Goal: Find specific page/section: Find specific page/section

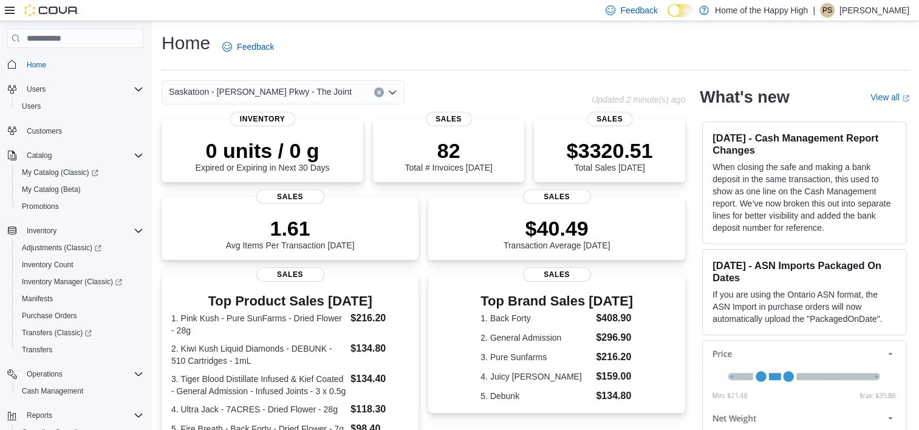
click at [568, 52] on div "Home Feedback" at bounding box center [536, 47] width 748 height 32
click at [45, 386] on span "Cash Management" at bounding box center [52, 391] width 61 height 10
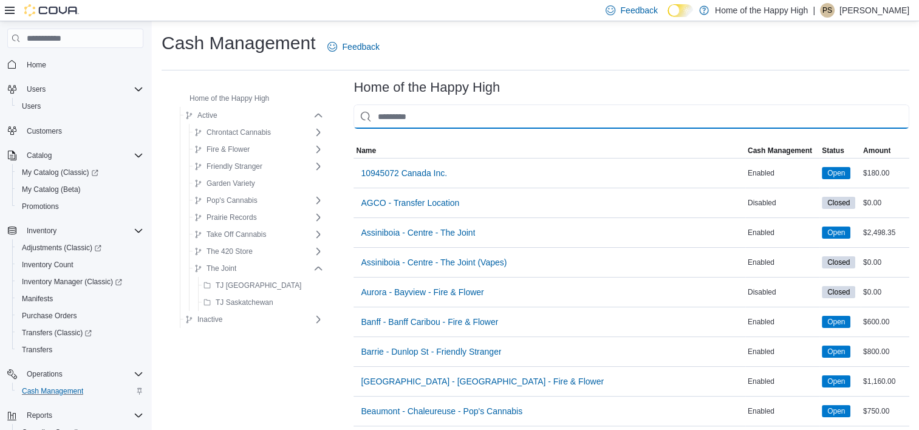
click at [389, 127] on input "This is a search bar. As you type, the results lower in the page will automatic…" at bounding box center [631, 116] width 556 height 24
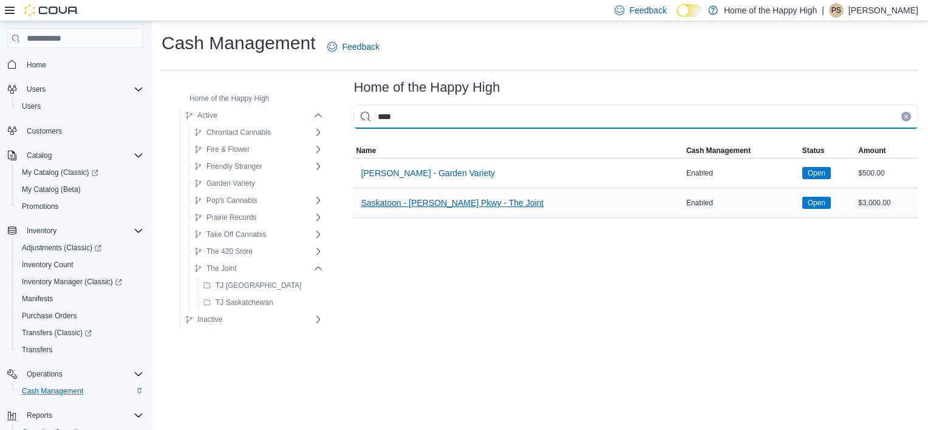
type input "****"
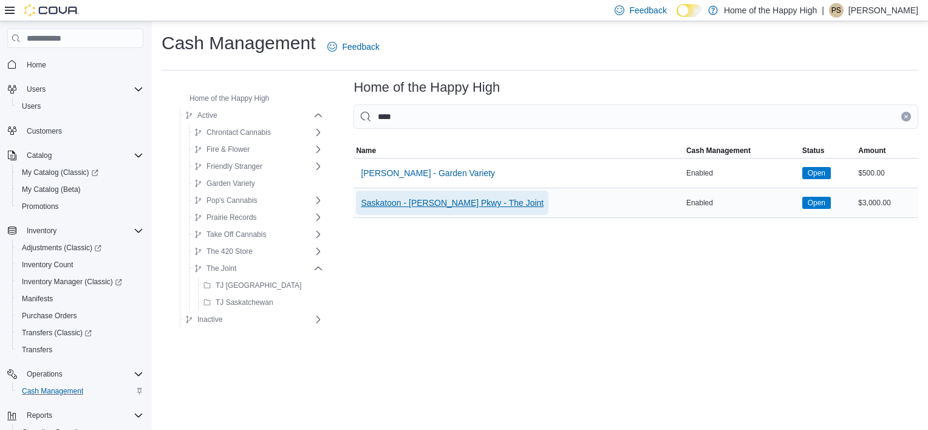
click at [445, 208] on span "Saskatoon - [PERSON_NAME] Pkwy - The Joint" at bounding box center [452, 203] width 183 height 12
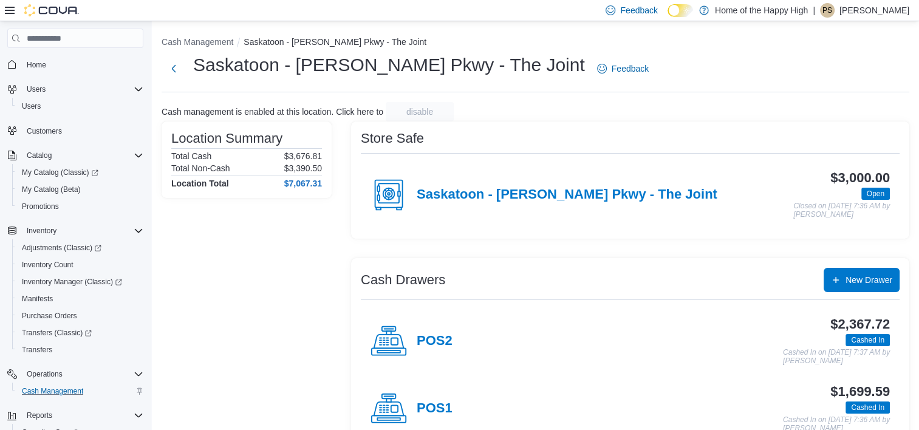
scroll to position [14, 0]
